Goal: Find specific page/section: Find specific page/section

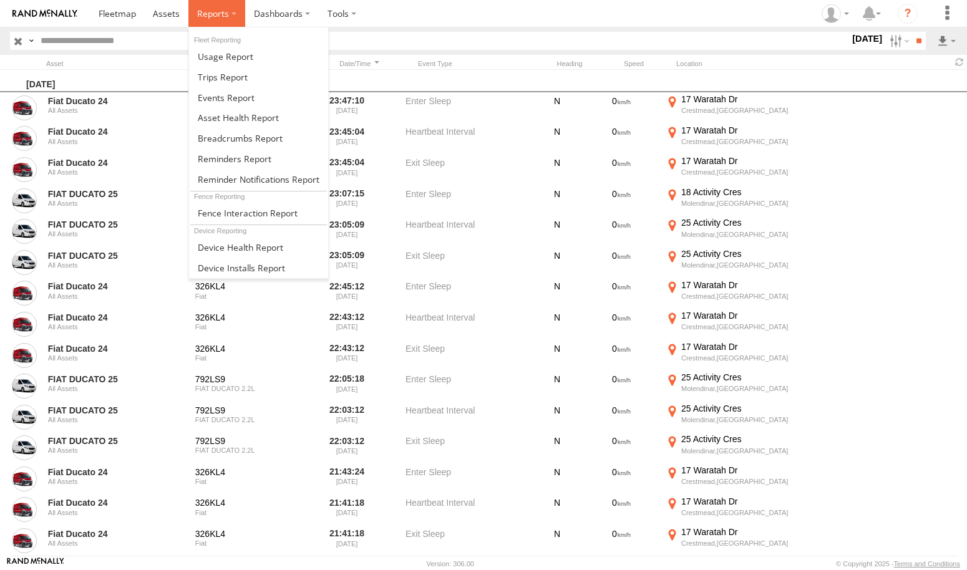
click at [229, 17] on label at bounding box center [216, 13] width 57 height 27
click at [244, 80] on span at bounding box center [223, 77] width 50 height 12
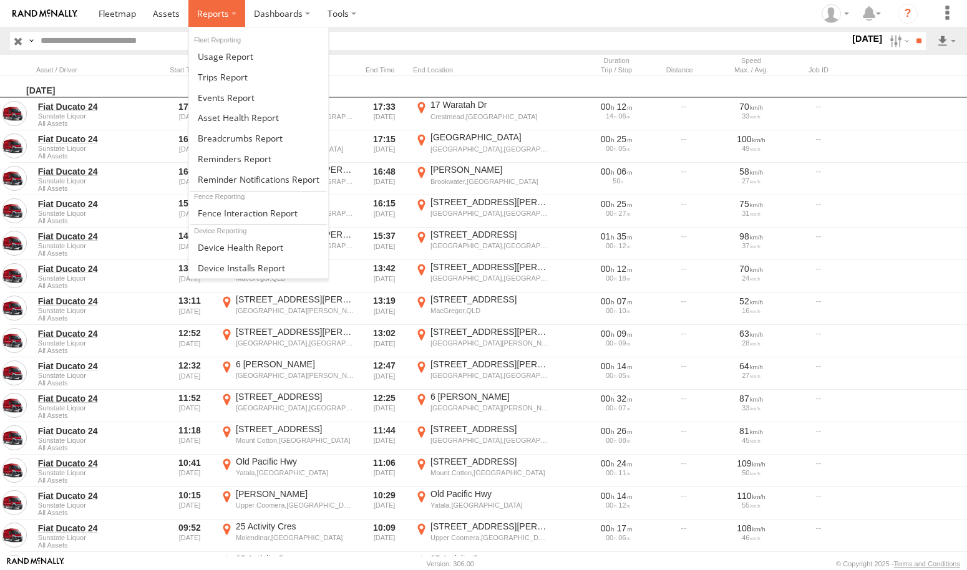
click at [225, 11] on span at bounding box center [213, 13] width 32 height 12
click at [251, 93] on span at bounding box center [226, 98] width 57 height 12
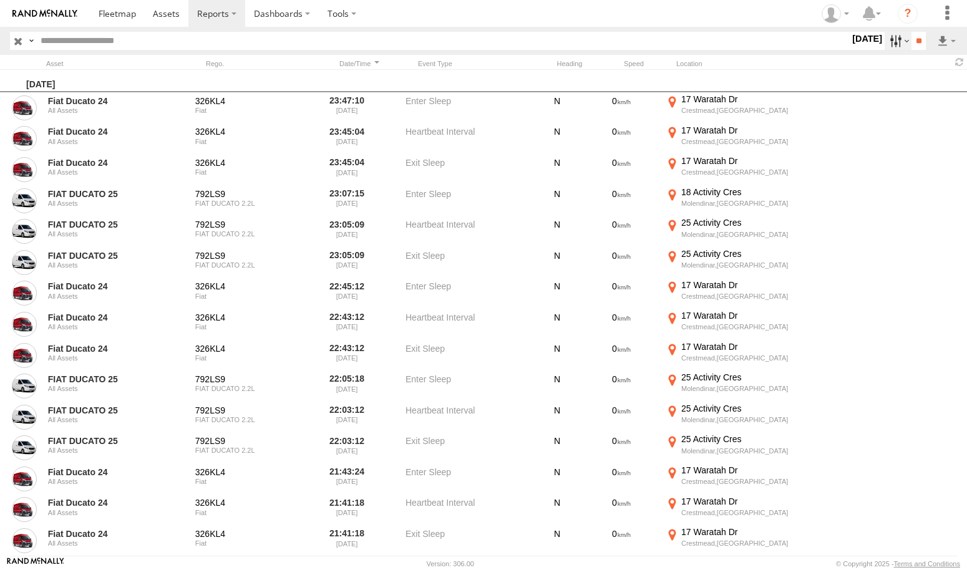
click at [889, 47] on label at bounding box center [897, 41] width 27 height 18
click at [0, 0] on label at bounding box center [0, 0] width 0 height 0
click at [914, 43] on input "**" at bounding box center [918, 41] width 14 height 18
